Goal: Use online tool/utility: Utilize a website feature to perform a specific function

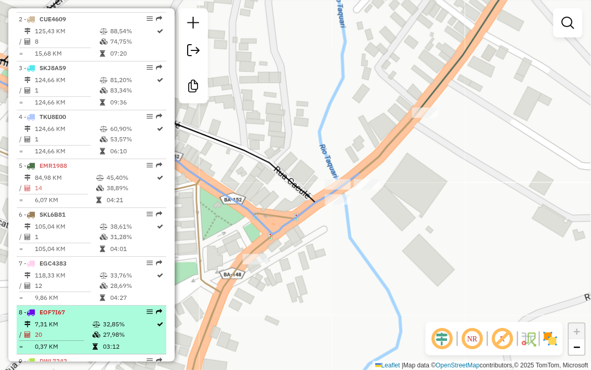
scroll to position [440, 0]
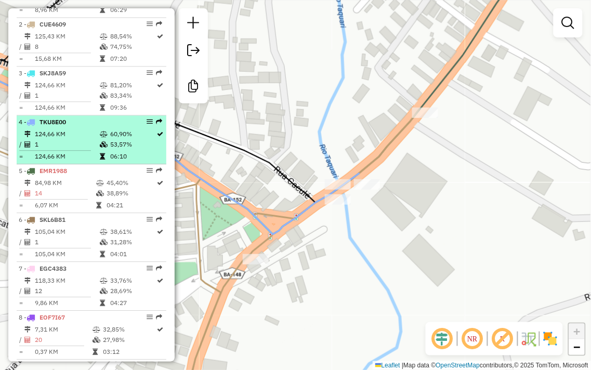
click at [89, 139] on td "124,66 KM" at bounding box center [66, 134] width 65 height 10
select select "**********"
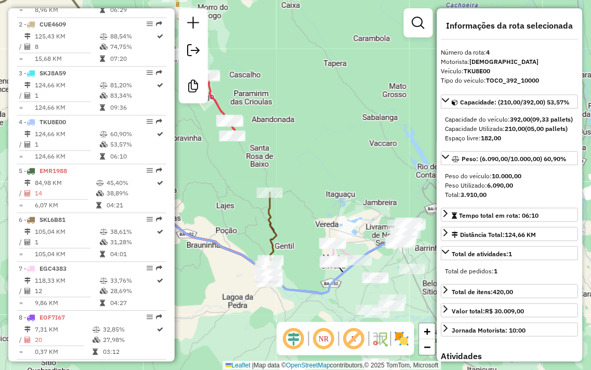
drag, startPoint x: 375, startPoint y: 215, endPoint x: 320, endPoint y: 218, distance: 55.2
click at [319, 218] on div "Janela de atendimento Grade de atendimento Capacidade Transportadoras Veículos …" at bounding box center [295, 185] width 591 height 370
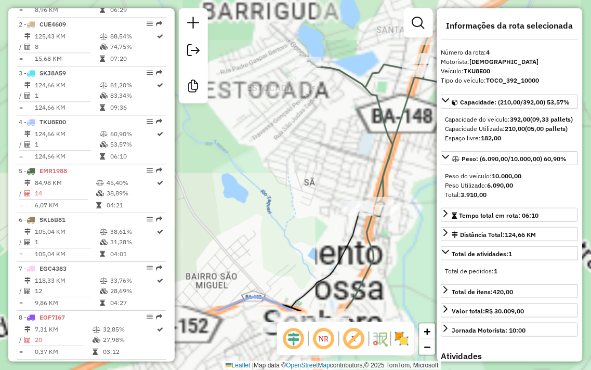
drag, startPoint x: 336, startPoint y: 234, endPoint x: 321, endPoint y: 107, distance: 128.9
click at [321, 119] on div "Janela de atendimento Grade de atendimento Capacidade Transportadoras Veículos …" at bounding box center [295, 185] width 591 height 370
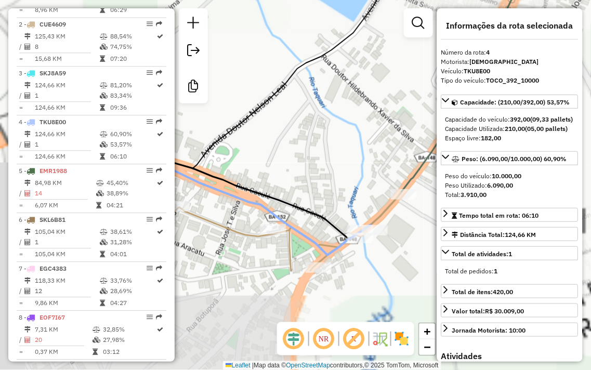
drag, startPoint x: 287, startPoint y: 237, endPoint x: 431, endPoint y: 117, distance: 187.1
click at [505, 98] on hb-router-mapa "Informações da Sessão 980193 - [DATE] Criação: [DATE] 17:47 Desbloquear Sessão …" at bounding box center [295, 185] width 591 height 370
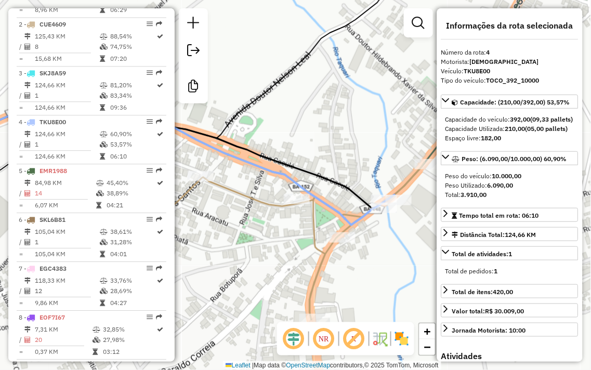
drag, startPoint x: 370, startPoint y: 134, endPoint x: 372, endPoint y: 121, distance: 13.1
click at [371, 115] on div "Janela de atendimento Grade de atendimento Capacidade Transportadoras Veículos …" at bounding box center [295, 185] width 591 height 370
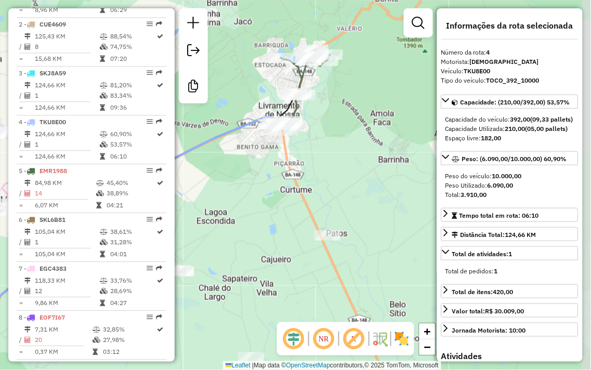
drag, startPoint x: 272, startPoint y: 221, endPoint x: 273, endPoint y: 214, distance: 7.3
click at [272, 221] on div "Janela de atendimento Grade de atendimento Capacidade Transportadoras Veículos …" at bounding box center [295, 185] width 591 height 370
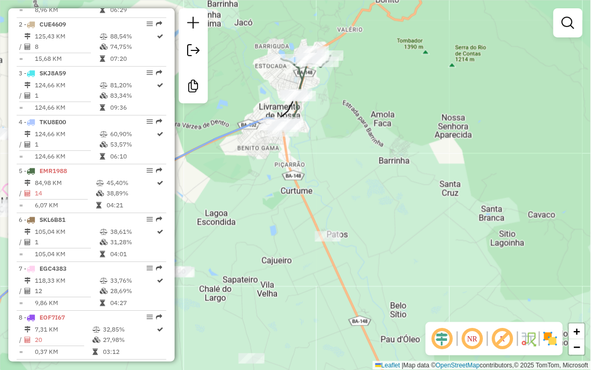
drag, startPoint x: 256, startPoint y: 207, endPoint x: 444, endPoint y: 246, distance: 192.2
click at [444, 246] on div "Janela de atendimento Grade de atendimento Capacidade Transportadoras Veículos …" at bounding box center [295, 185] width 591 height 370
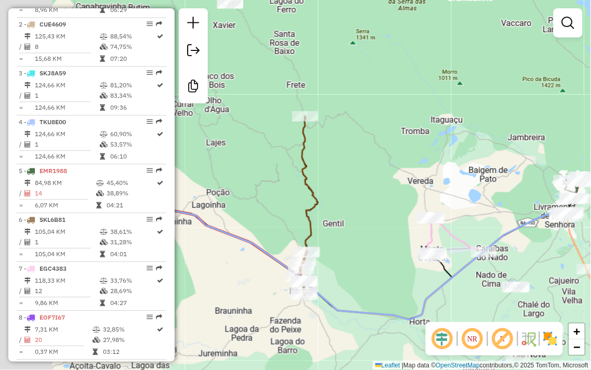
drag, startPoint x: 395, startPoint y: 209, endPoint x: 498, endPoint y: 210, distance: 102.4
click at [498, 210] on div "Janela de atendimento Grade de atendimento Capacidade Transportadoras Veículos …" at bounding box center [295, 185] width 591 height 370
